Goal: Task Accomplishment & Management: Use online tool/utility

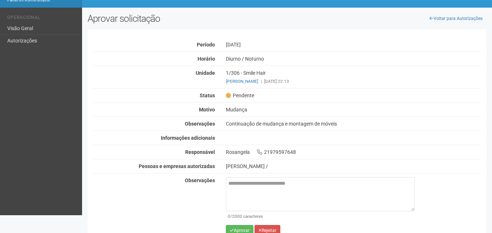
scroll to position [35, 0]
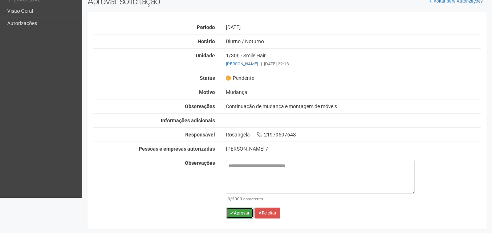
click at [245, 211] on button "Aprovar" at bounding box center [240, 213] width 28 height 11
